Goal: Entertainment & Leisure: Consume media (video, audio)

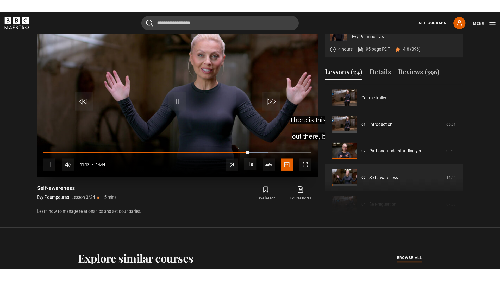
scroll to position [238, 0]
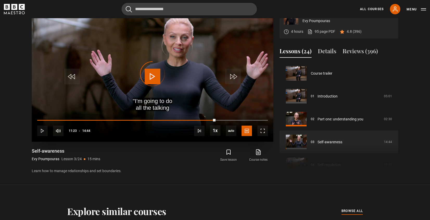
click at [178, 118] on div "10s Skip Back 10 seconds Play 10s Skip Forward 10 seconds Loaded : 0.00% 11:10 …" at bounding box center [153, 127] width 242 height 29
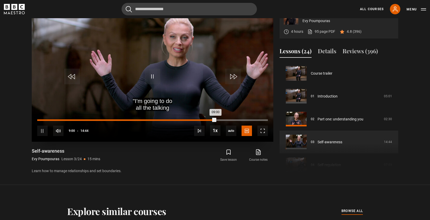
click at [176, 120] on div "Loaded : 0.00% 08:55 09:00" at bounding box center [152, 120] width 231 height 2
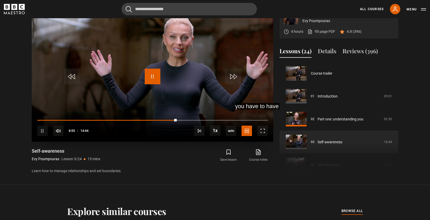
click at [154, 78] on span "Video Player" at bounding box center [153, 77] width 16 height 16
click at [155, 77] on div "Video Player is loading." at bounding box center [153, 74] width 26 height 26
click at [141, 74] on video "Video Player" at bounding box center [153, 74] width 242 height 136
click at [261, 130] on span "Video Player" at bounding box center [262, 131] width 10 height 10
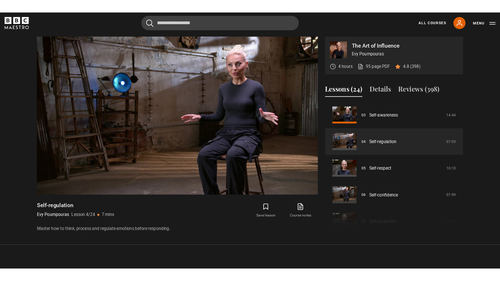
scroll to position [226, 0]
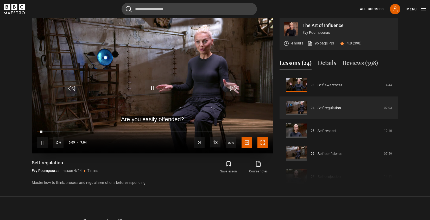
click at [263, 142] on span "Video Player" at bounding box center [262, 142] width 10 height 10
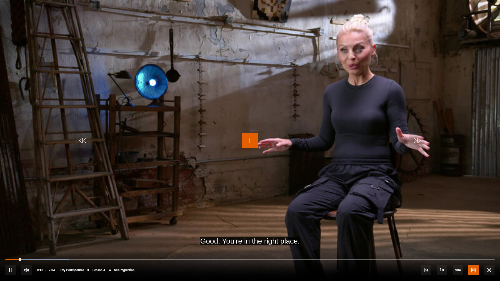
click at [245, 140] on span "Video Player" at bounding box center [250, 141] width 16 height 16
click at [251, 142] on span "Video Player" at bounding box center [250, 141] width 16 height 16
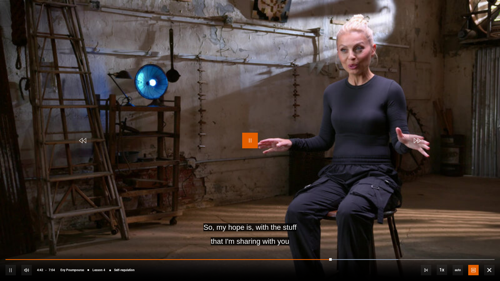
click at [254, 139] on span "Video Player" at bounding box center [250, 141] width 16 height 16
